Goal: Task Accomplishment & Management: Use online tool/utility

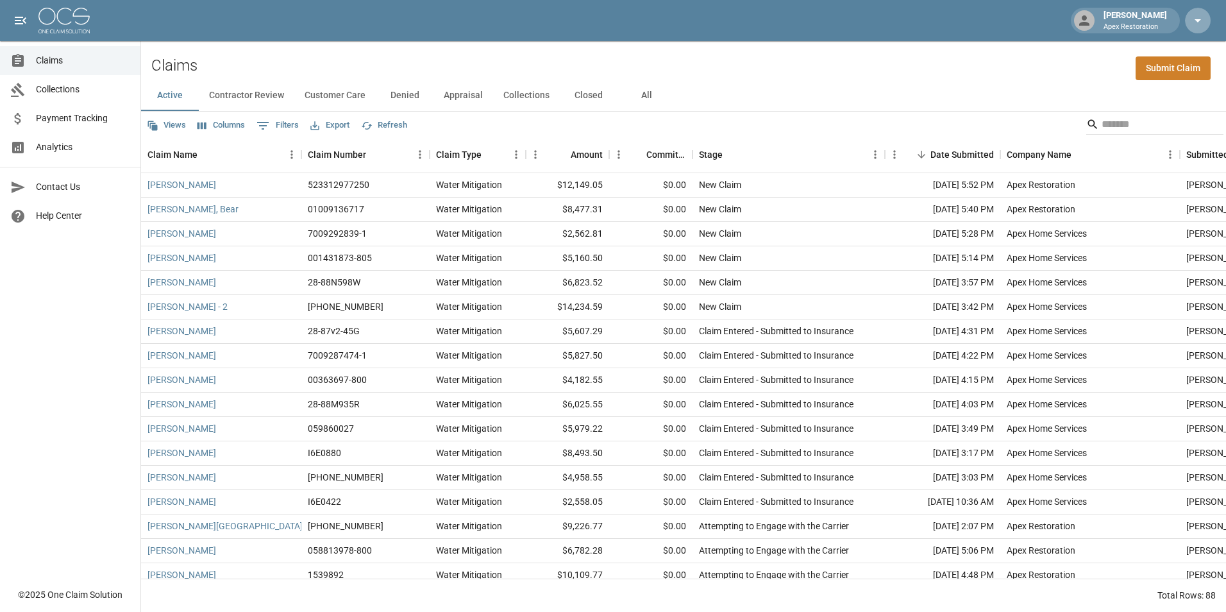
click at [1200, 22] on icon "button" at bounding box center [1198, 20] width 15 height 15
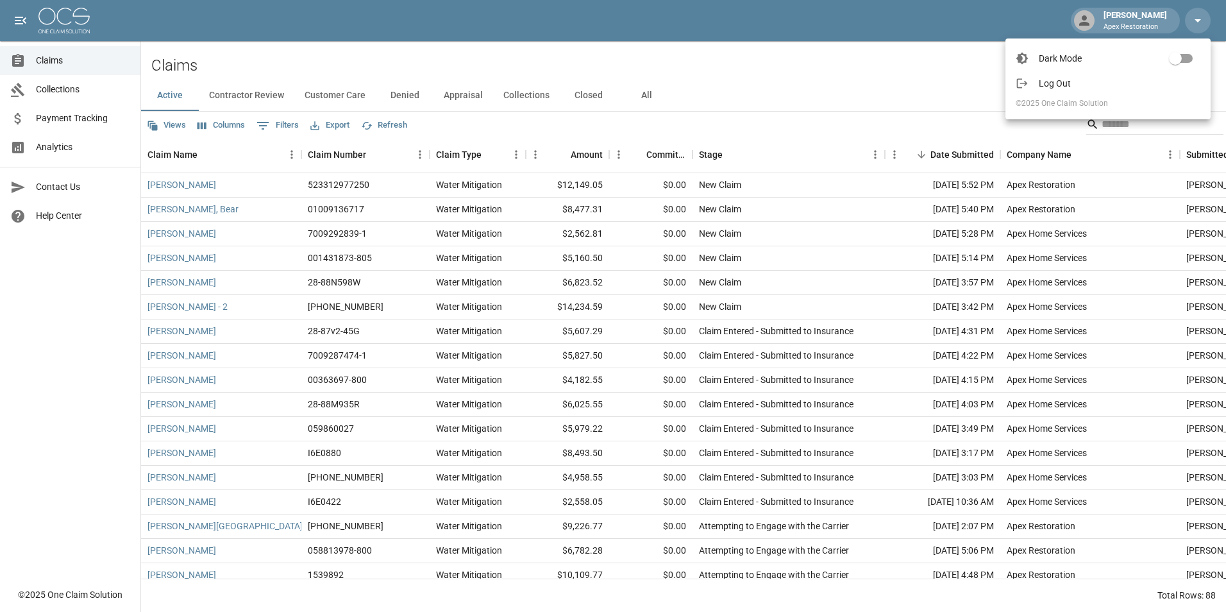
click at [1200, 21] on div at bounding box center [613, 306] width 1226 height 612
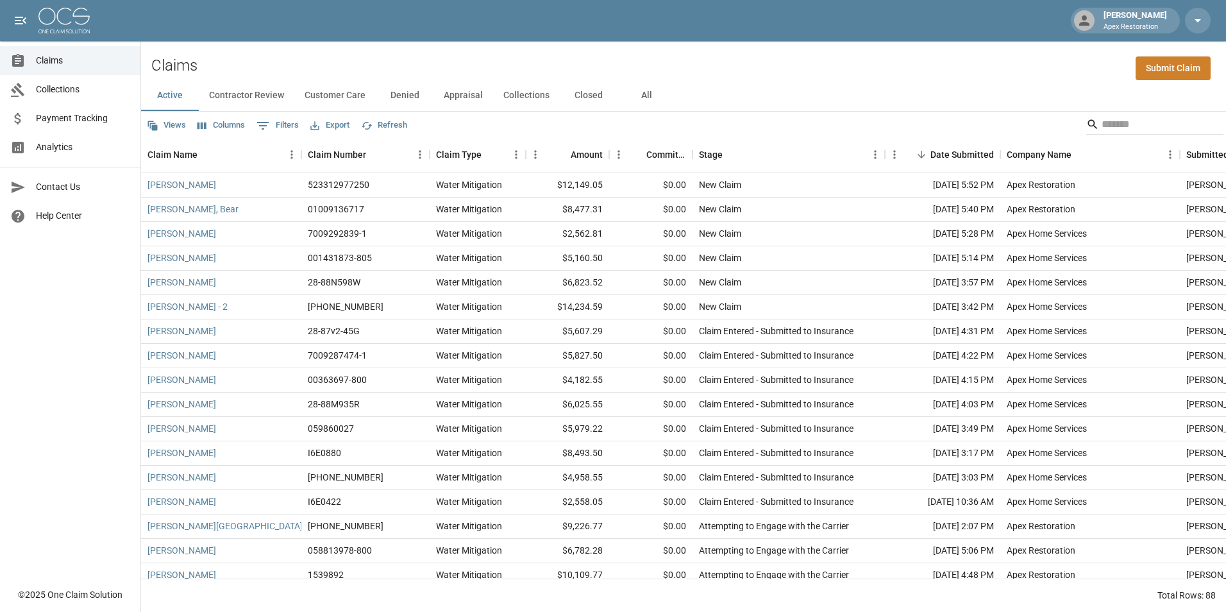
click at [1084, 21] on icon at bounding box center [1084, 20] width 15 height 15
click at [1171, 29] on div "[PERSON_NAME] Apex Restoration" at bounding box center [1136, 20] width 74 height 23
click at [1139, 22] on p "Apex Restoration" at bounding box center [1136, 27] width 64 height 11
click at [21, 17] on icon "open drawer" at bounding box center [21, 21] width 12 height 8
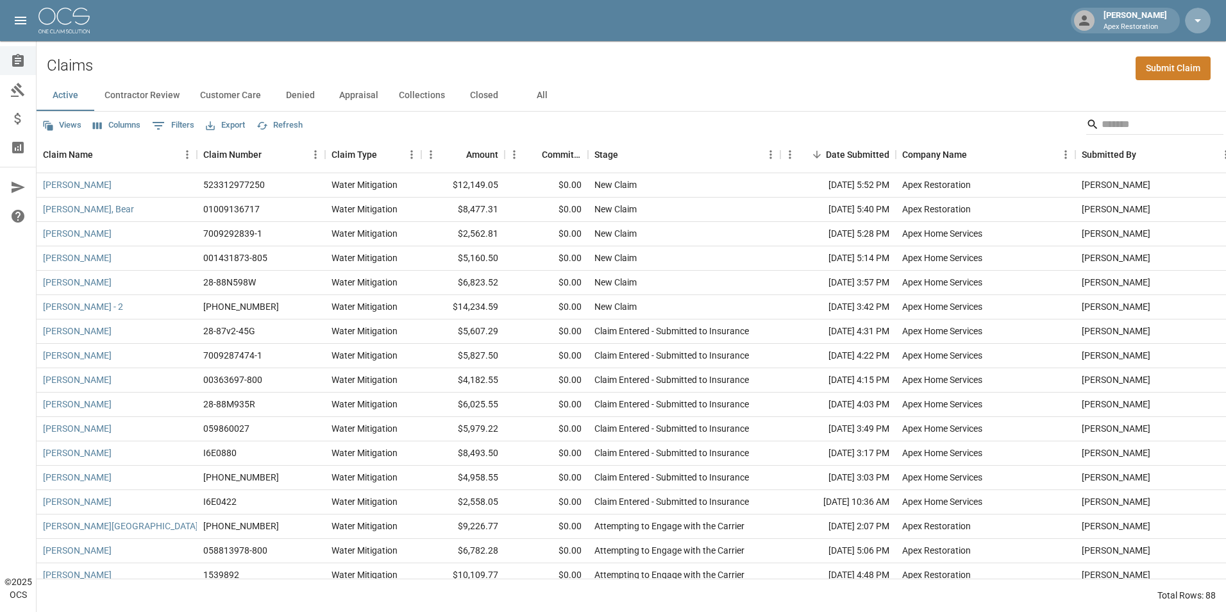
click at [1201, 19] on icon "button" at bounding box center [1198, 20] width 15 height 15
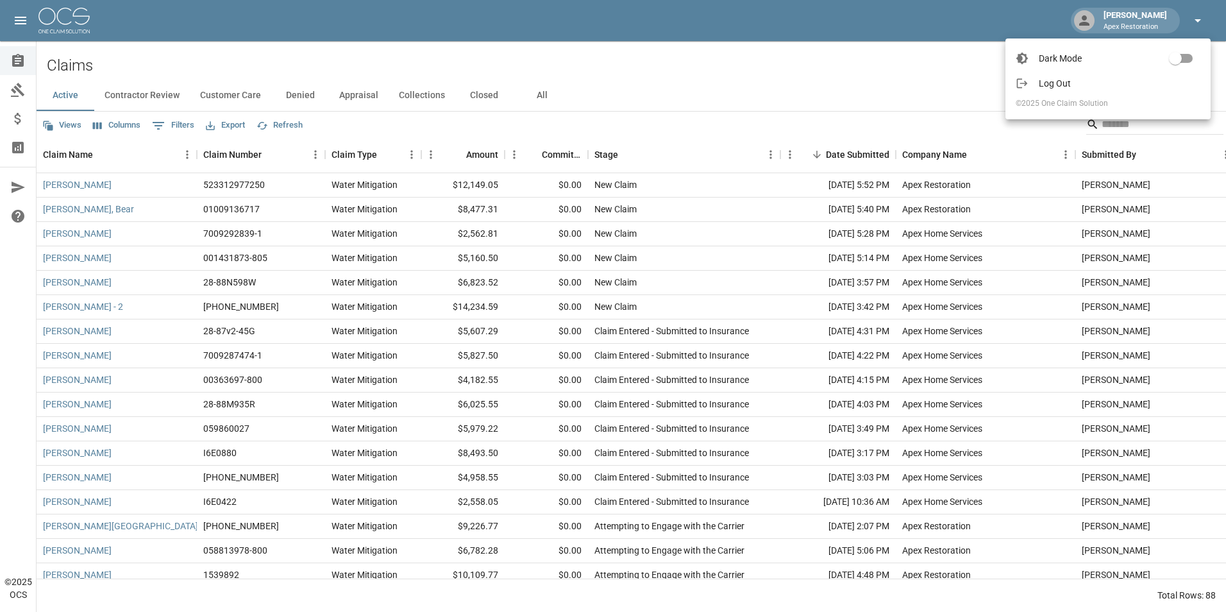
click at [1201, 19] on div at bounding box center [613, 306] width 1226 height 612
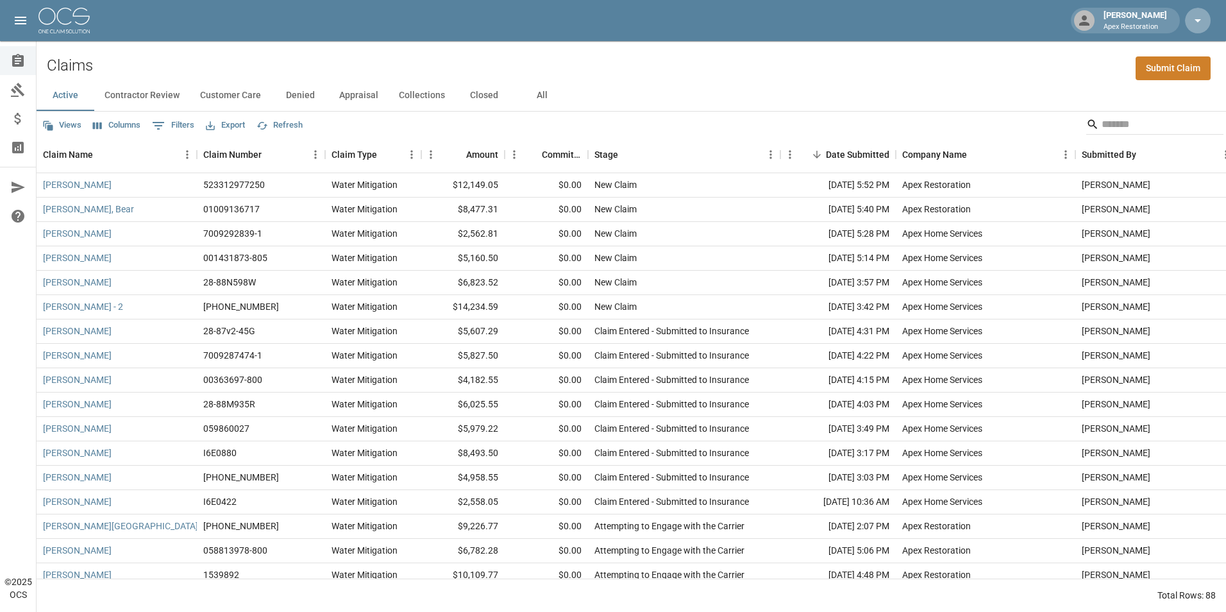
click at [1201, 19] on icon "button" at bounding box center [1198, 20] width 15 height 15
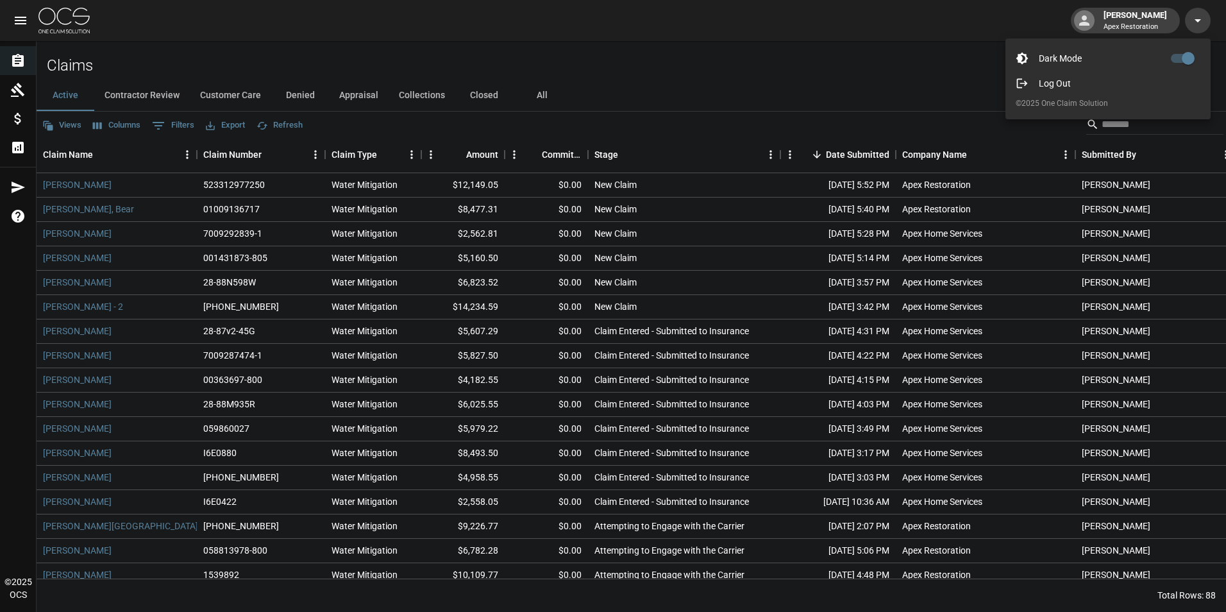
click at [1126, 29] on div at bounding box center [613, 306] width 1226 height 612
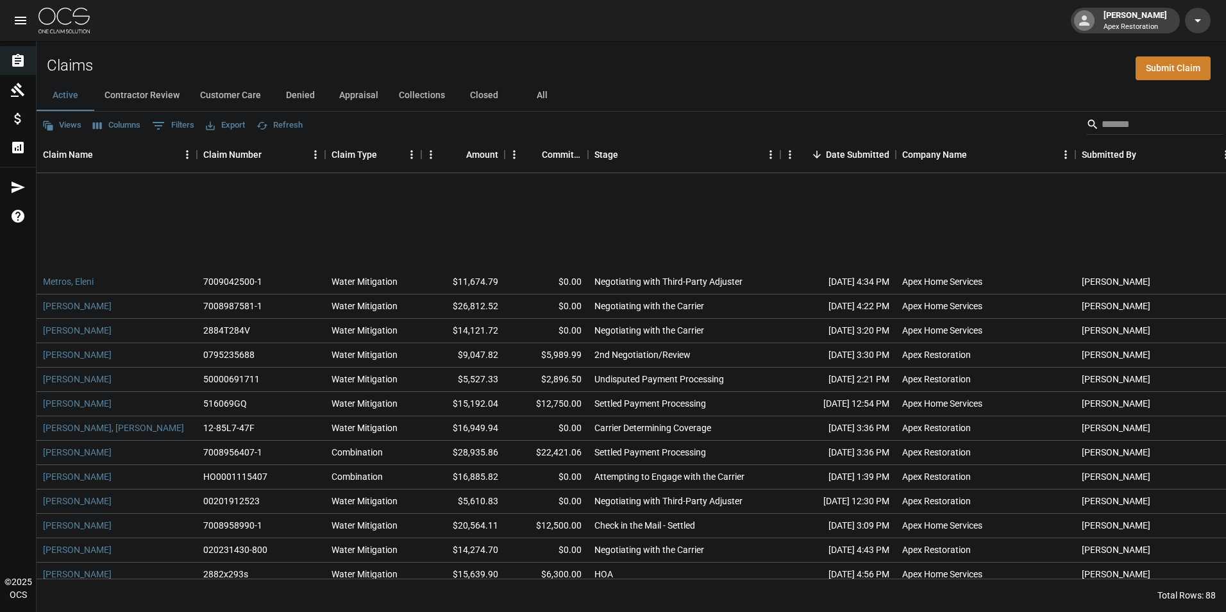
scroll to position [1429, 0]
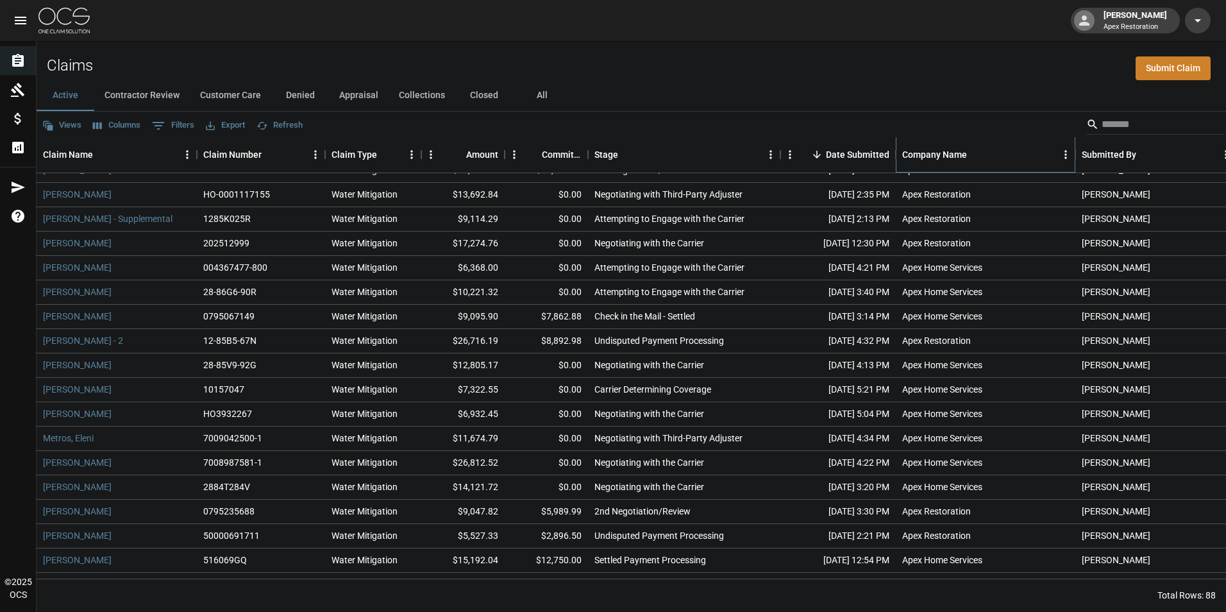
click at [949, 154] on div "Company Name" at bounding box center [935, 155] width 65 height 36
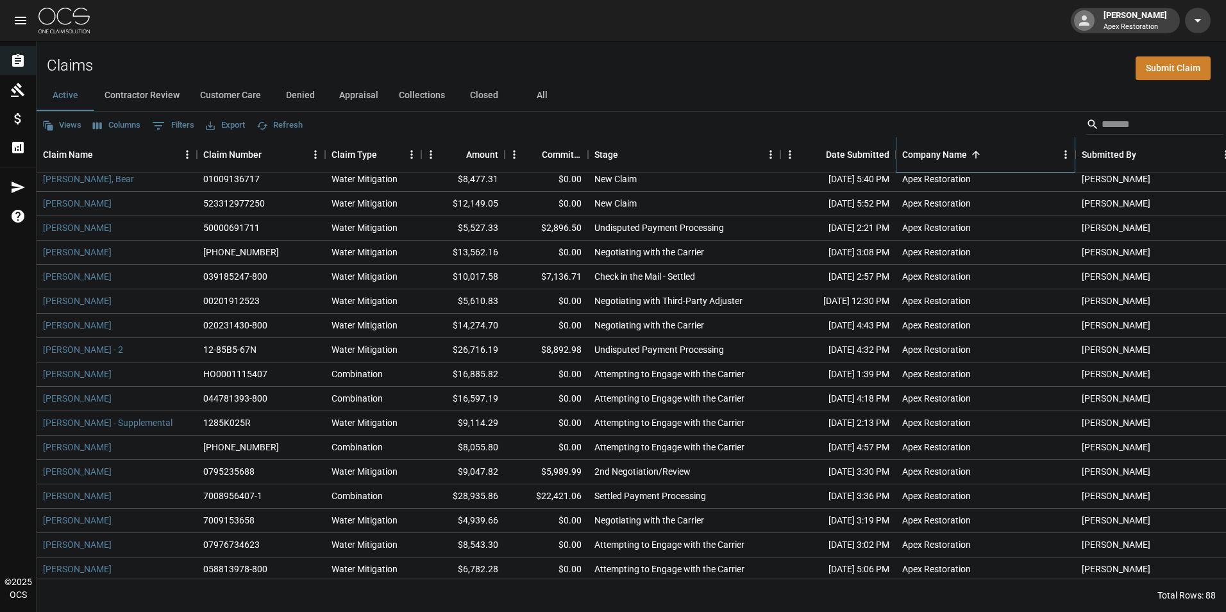
scroll to position [0, 0]
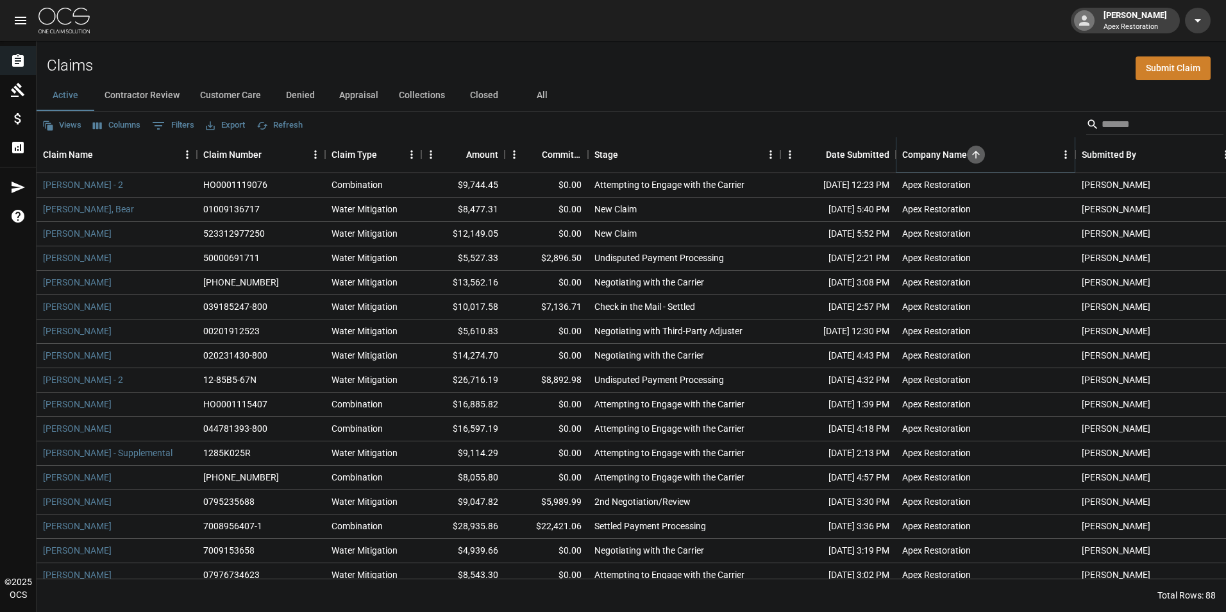
click at [976, 150] on icon "Sort" at bounding box center [977, 155] width 12 height 12
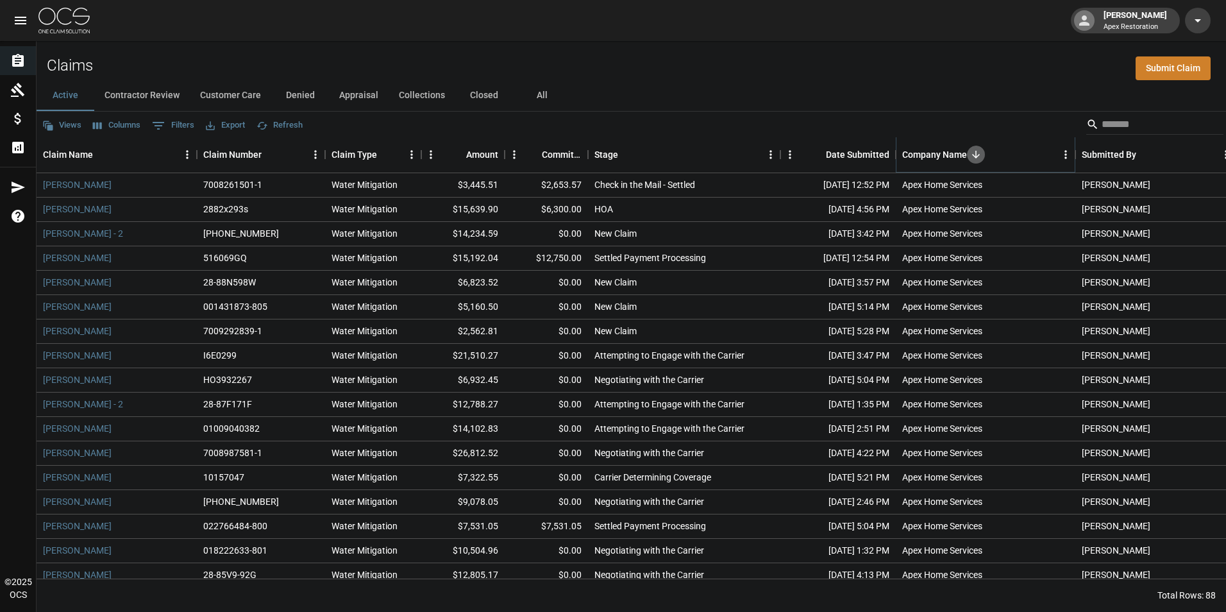
click at [977, 160] on icon "Sort" at bounding box center [977, 155] width 12 height 12
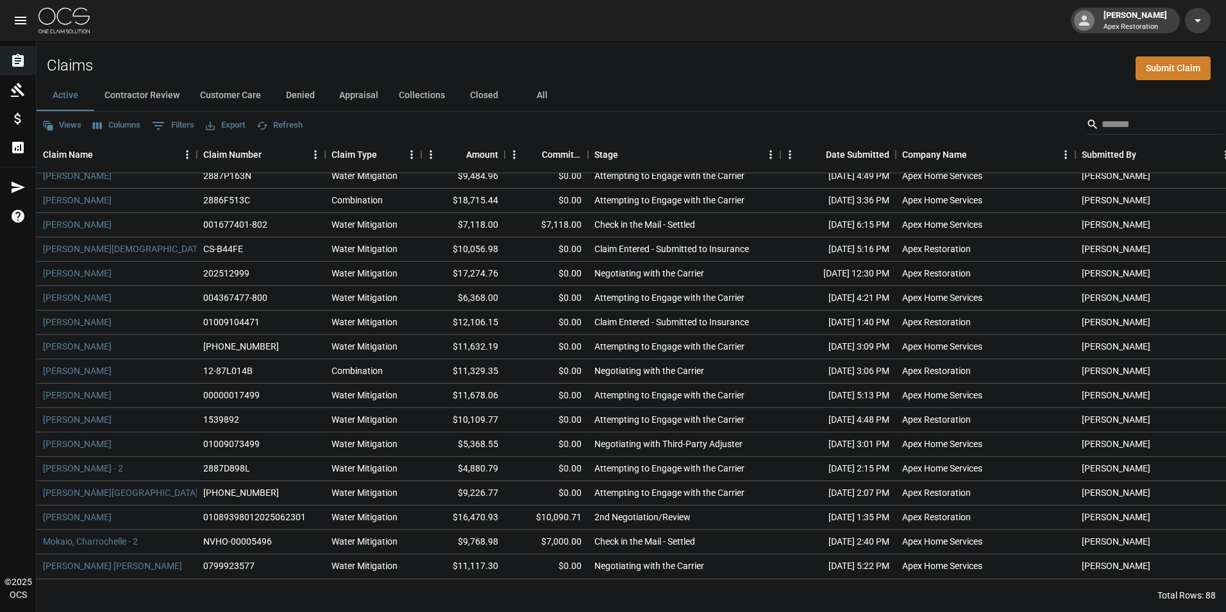
scroll to position [1749, 0]
drag, startPoint x: 795, startPoint y: 441, endPoint x: 795, endPoint y: 454, distance: 12.8
drag, startPoint x: 795, startPoint y: 454, endPoint x: 519, endPoint y: 44, distance: 494.1
click at [519, 44] on div "Claims Submit Claim" at bounding box center [632, 60] width 1190 height 39
